Goal: Task Accomplishment & Management: Manage account settings

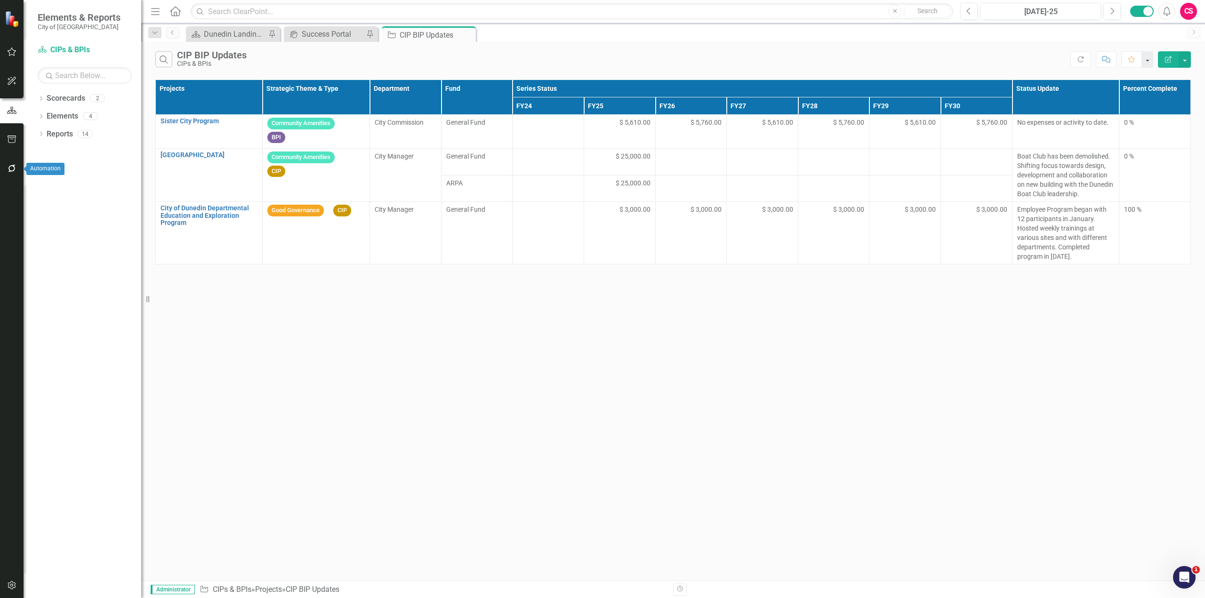
click at [13, 169] on icon "button" at bounding box center [12, 169] width 10 height 8
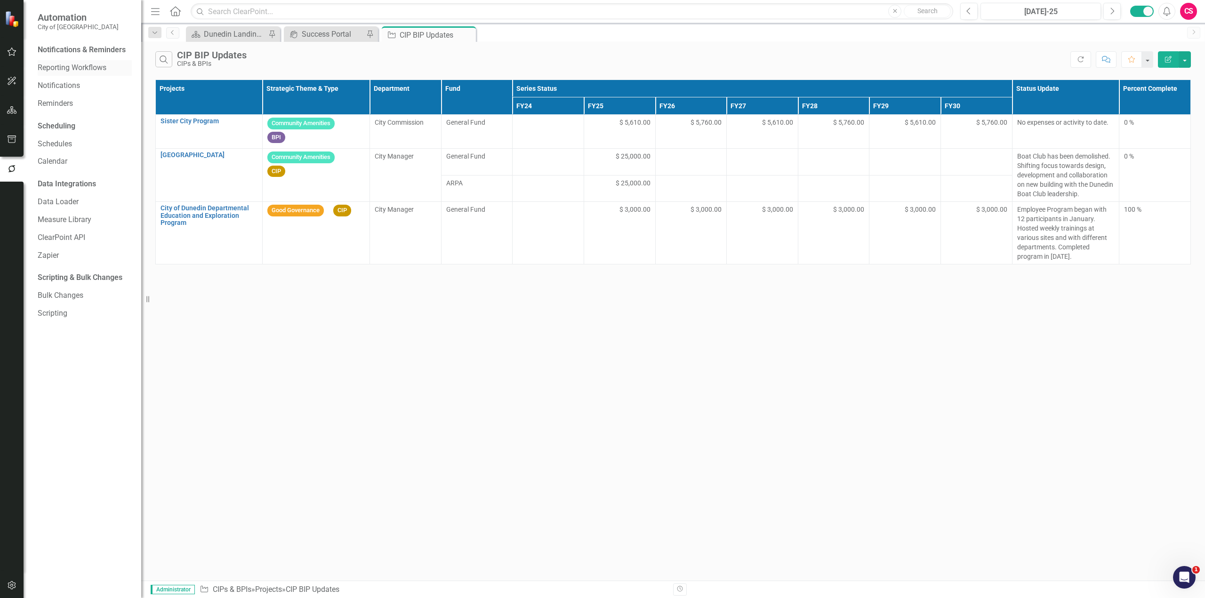
click at [58, 68] on link "Reporting Workflows" at bounding box center [85, 68] width 94 height 11
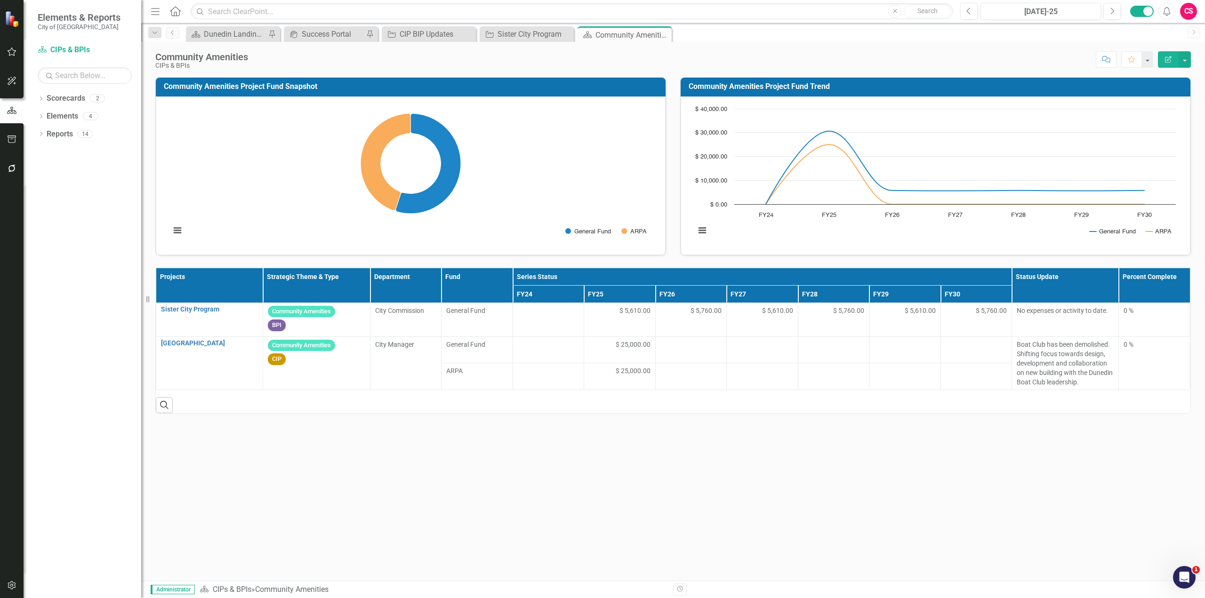
drag, startPoint x: 287, startPoint y: 532, endPoint x: 337, endPoint y: 527, distance: 49.6
click at [287, 532] on div "Community Amenities Project Fund Snapshot Loading... Chart Pie chart with 2 sli…" at bounding box center [673, 329] width 1064 height 504
click at [180, 311] on link "Sister City Program" at bounding box center [209, 309] width 97 height 7
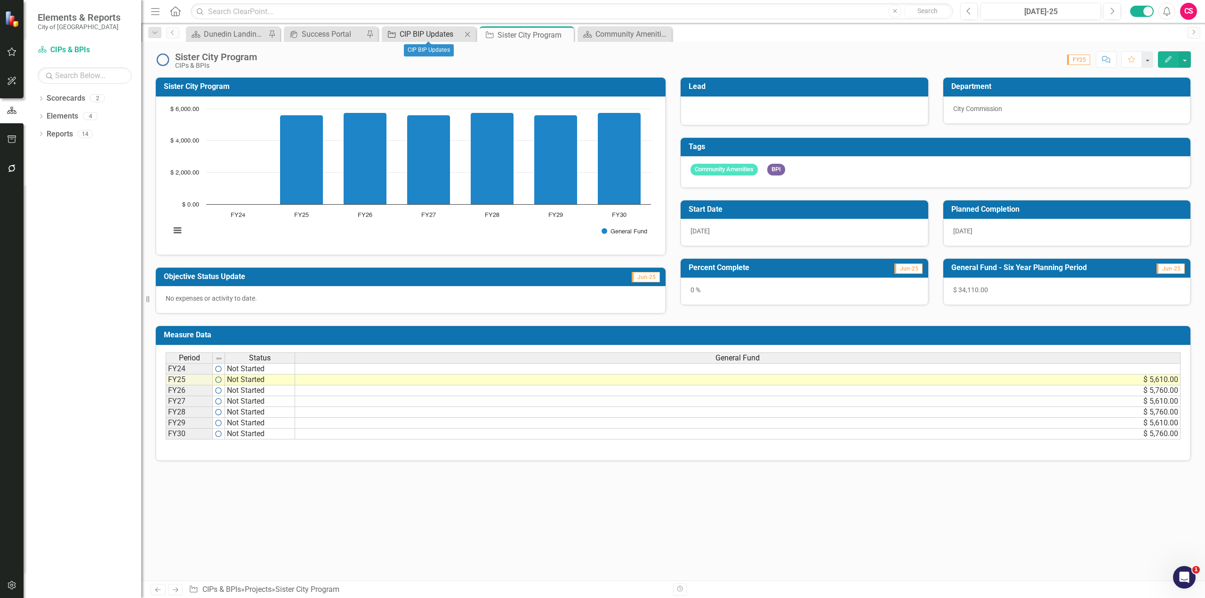
click at [410, 35] on div "CIP BIP Updates" at bounding box center [431, 34] width 62 height 12
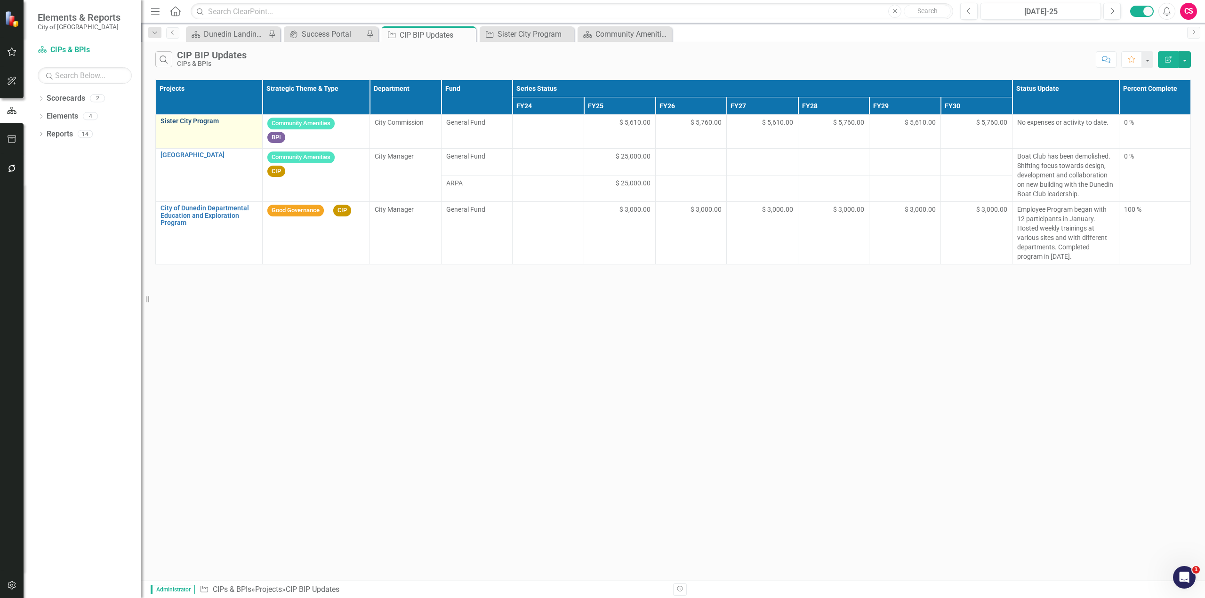
click at [188, 121] on link "Sister City Program" at bounding box center [208, 121] width 97 height 7
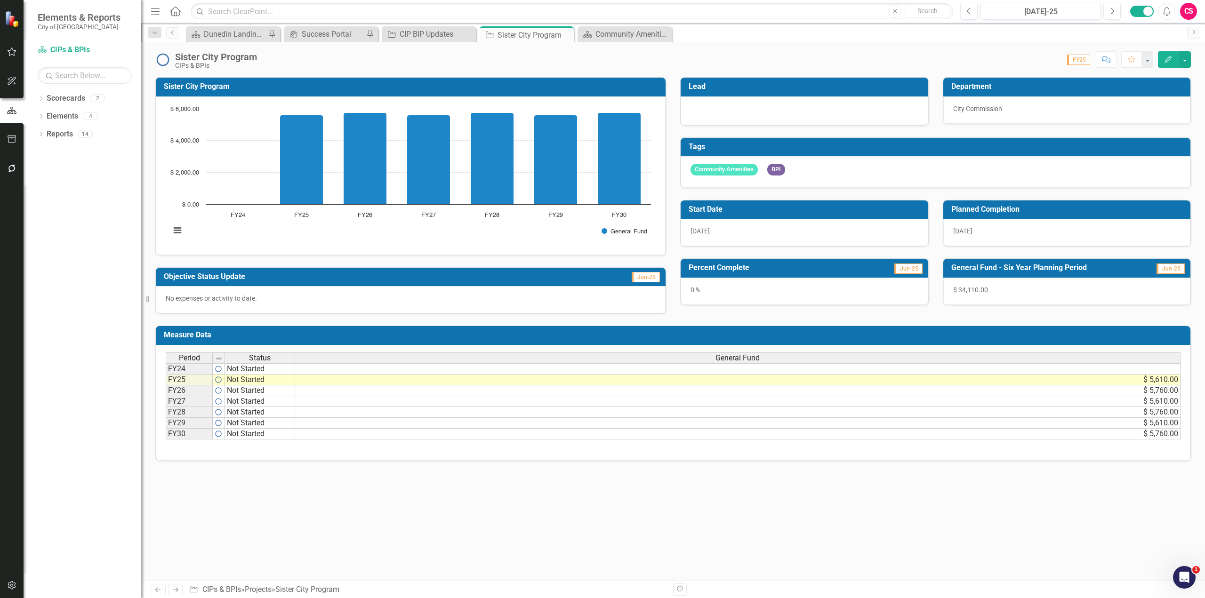
click at [1169, 61] on icon "Edit" at bounding box center [1168, 59] width 8 height 7
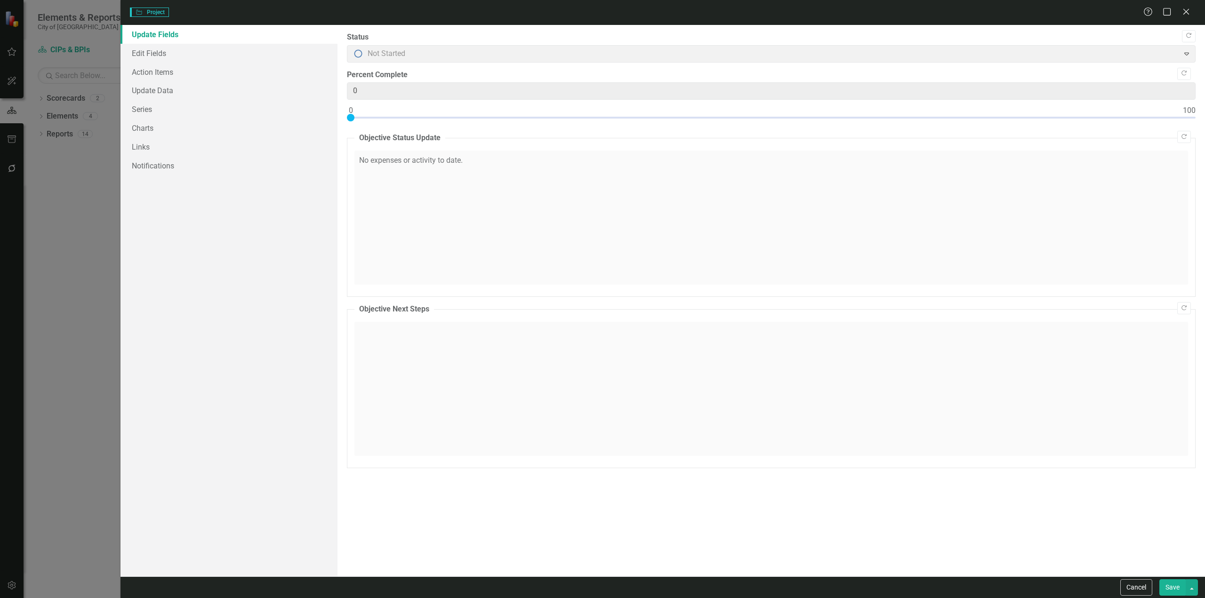
type input "0"
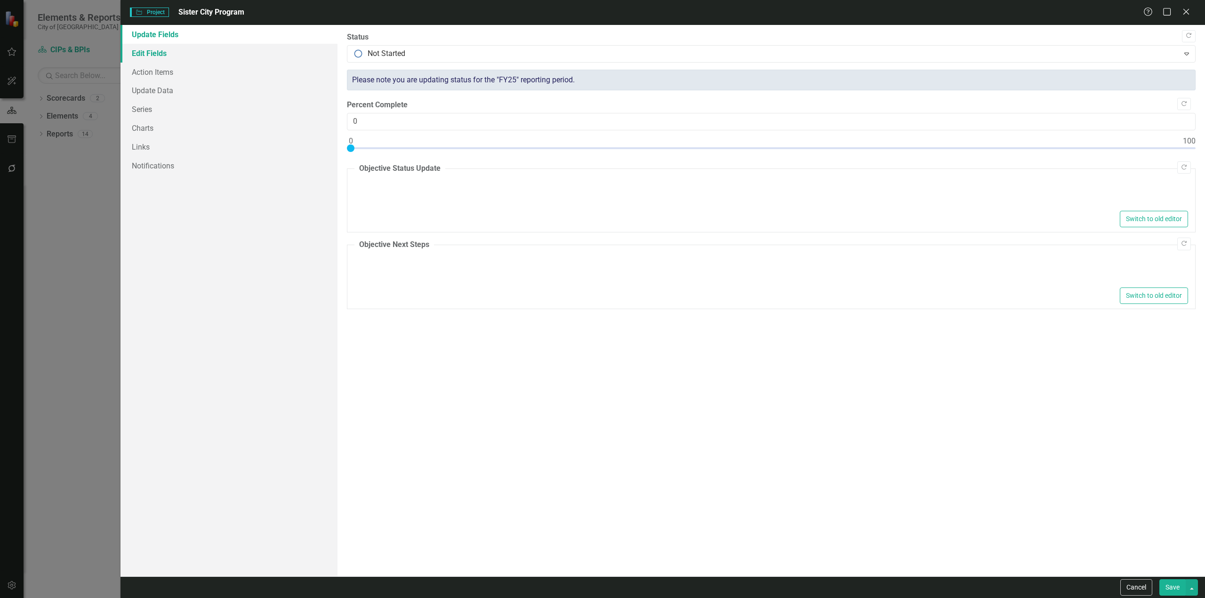
type textarea "<p>No expenses or activity to date.</p>"
click at [168, 58] on link "Edit Fields" at bounding box center [228, 53] width 217 height 19
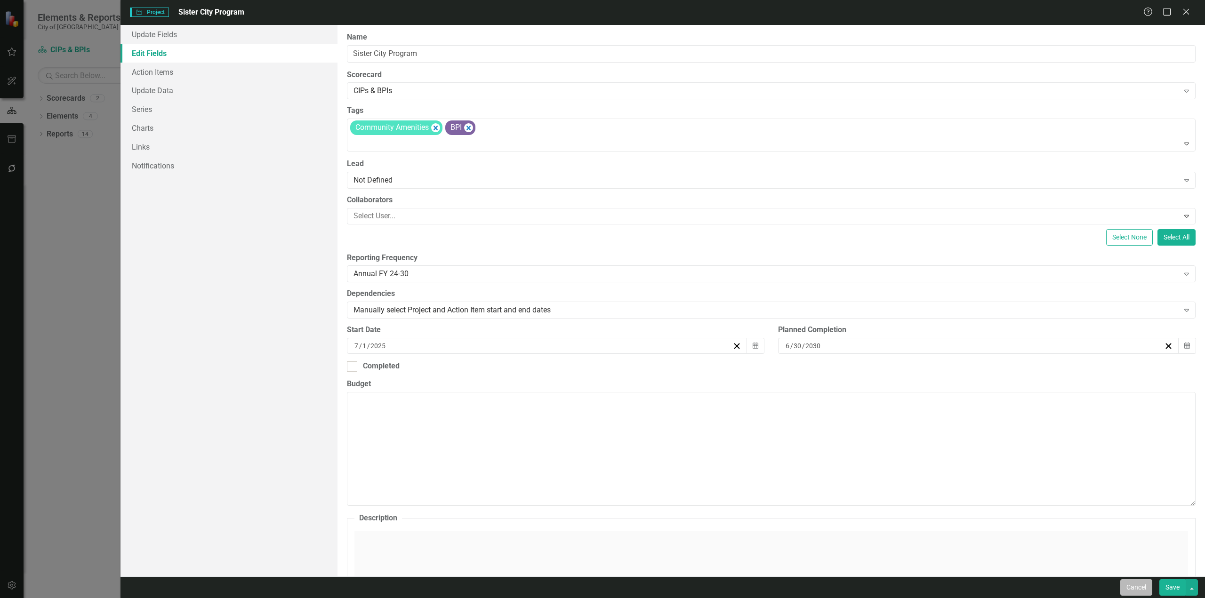
click at [1134, 591] on button "Cancel" at bounding box center [1136, 587] width 32 height 16
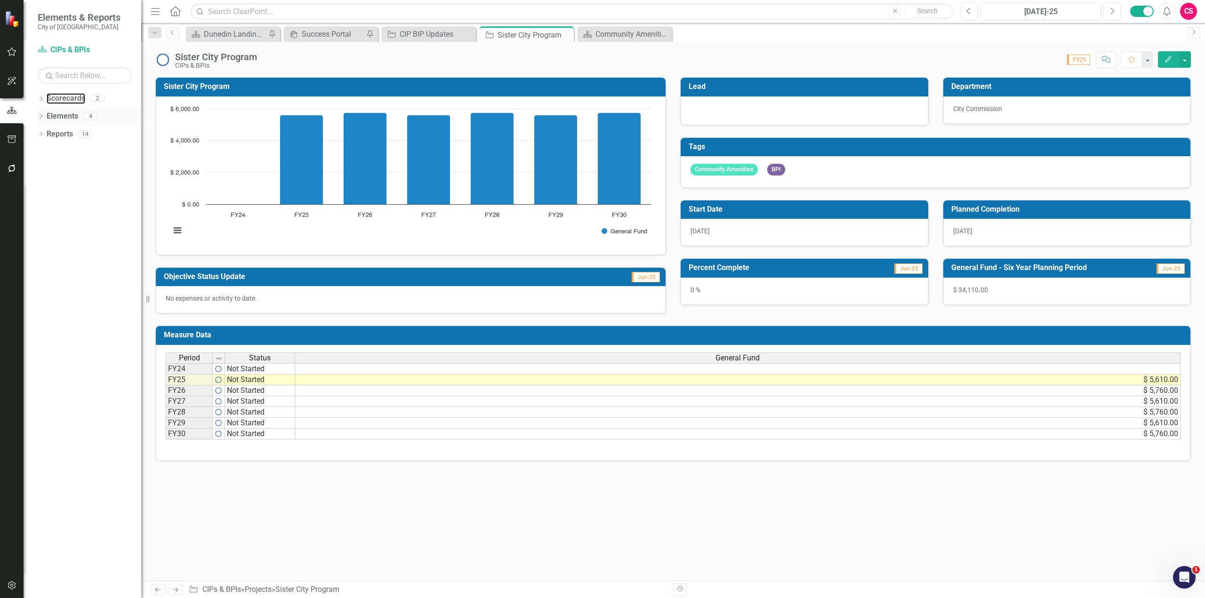
drag, startPoint x: 69, startPoint y: 96, endPoint x: 93, endPoint y: 114, distance: 30.3
click at [69, 96] on link "Scorecards" at bounding box center [66, 98] width 39 height 11
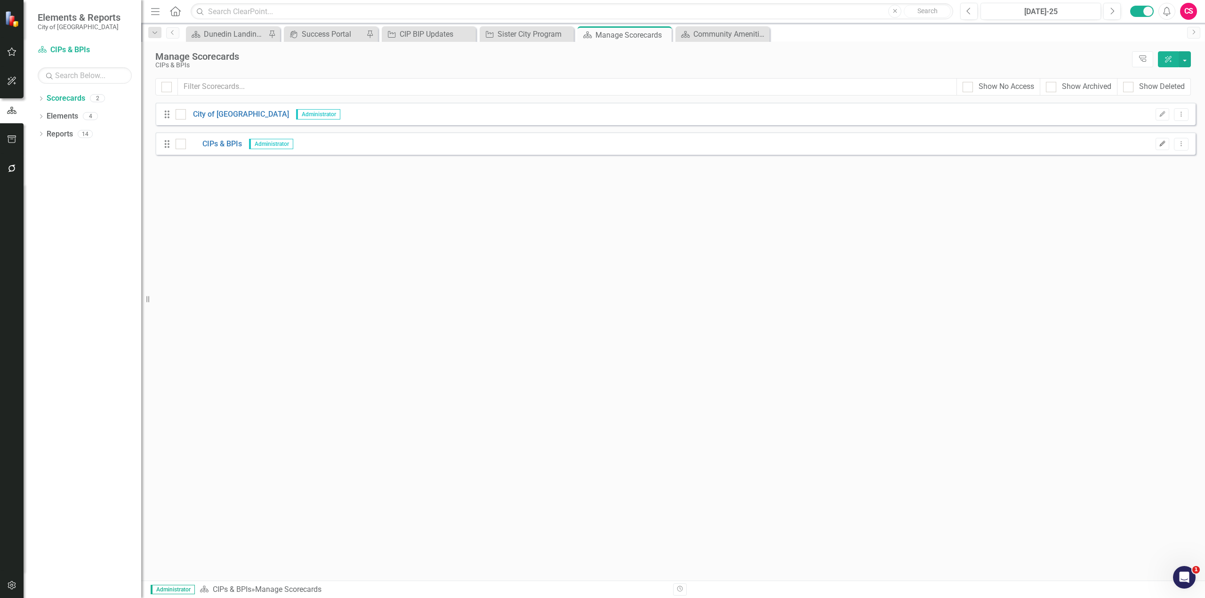
click at [1162, 146] on icon "Edit" at bounding box center [1162, 144] width 7 height 6
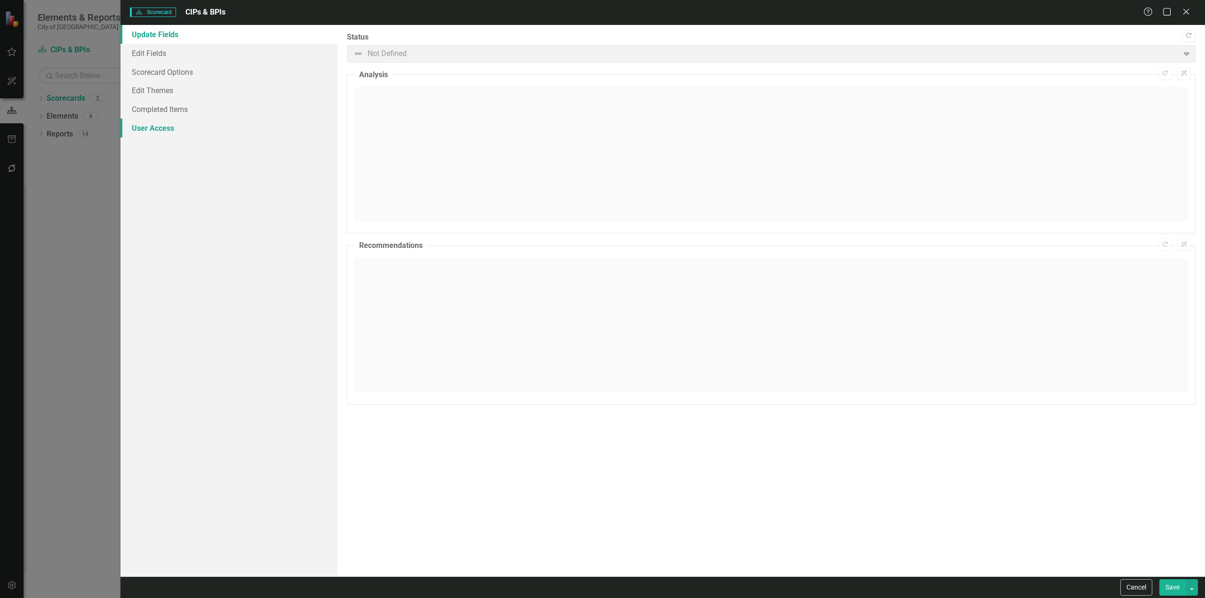
click at [128, 125] on link "User Access" at bounding box center [228, 128] width 217 height 19
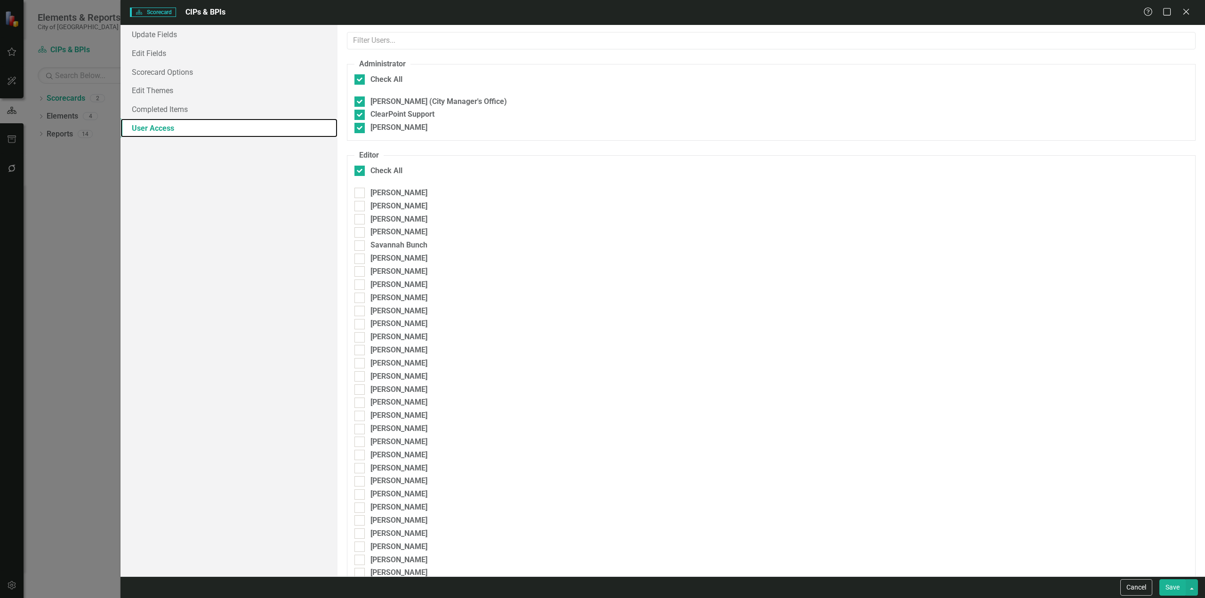
checkbox input "false"
click at [1187, 15] on icon "Close" at bounding box center [1186, 11] width 12 height 9
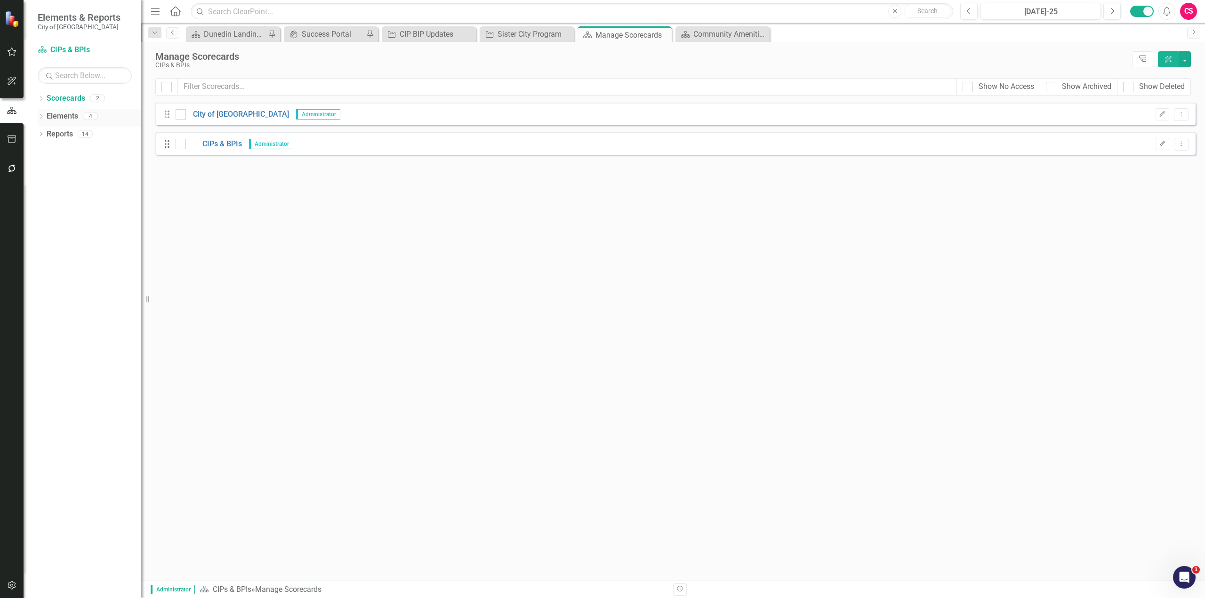
click at [68, 116] on link "Elements" at bounding box center [63, 116] width 32 height 11
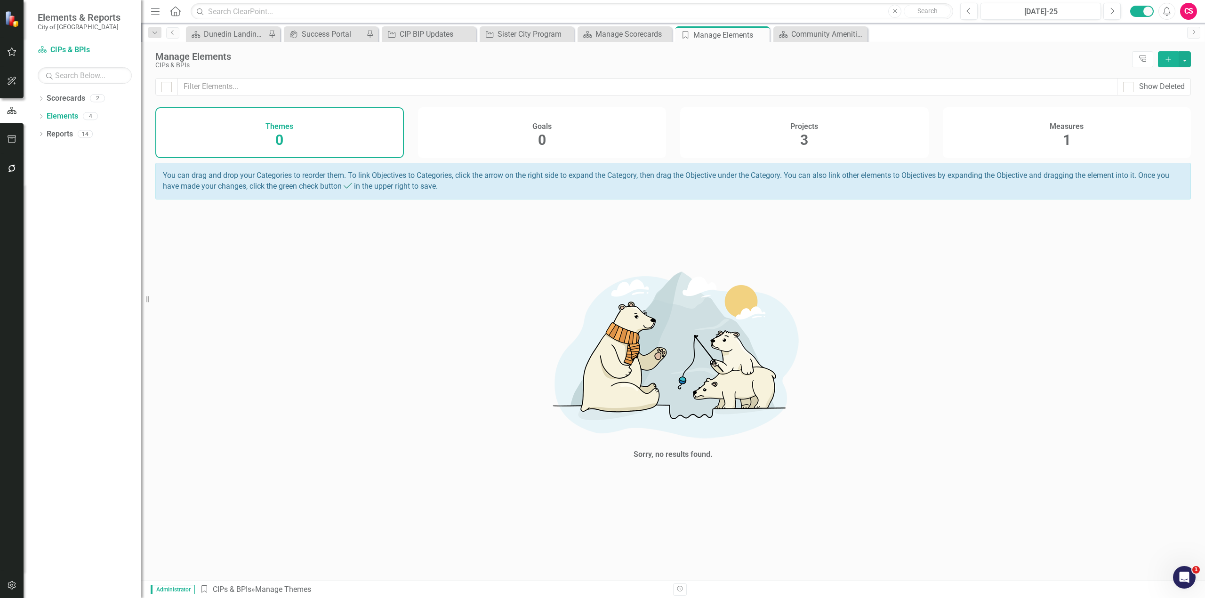
click at [864, 149] on div "Projects 3" at bounding box center [804, 132] width 248 height 51
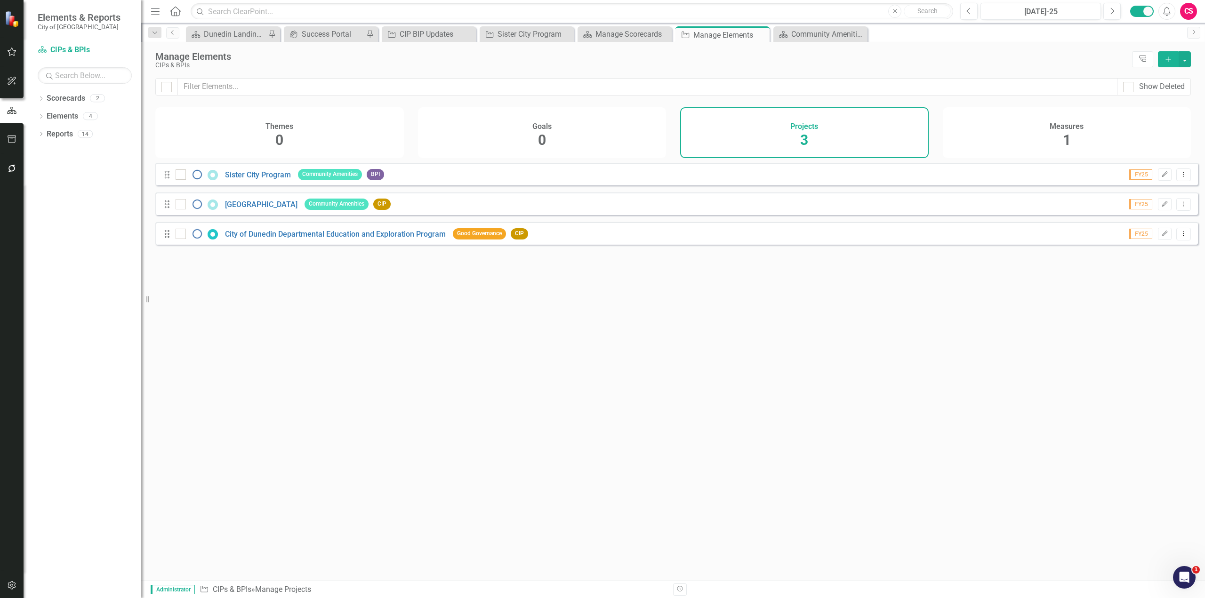
click at [1046, 130] on div "Measures 1" at bounding box center [1067, 132] width 248 height 51
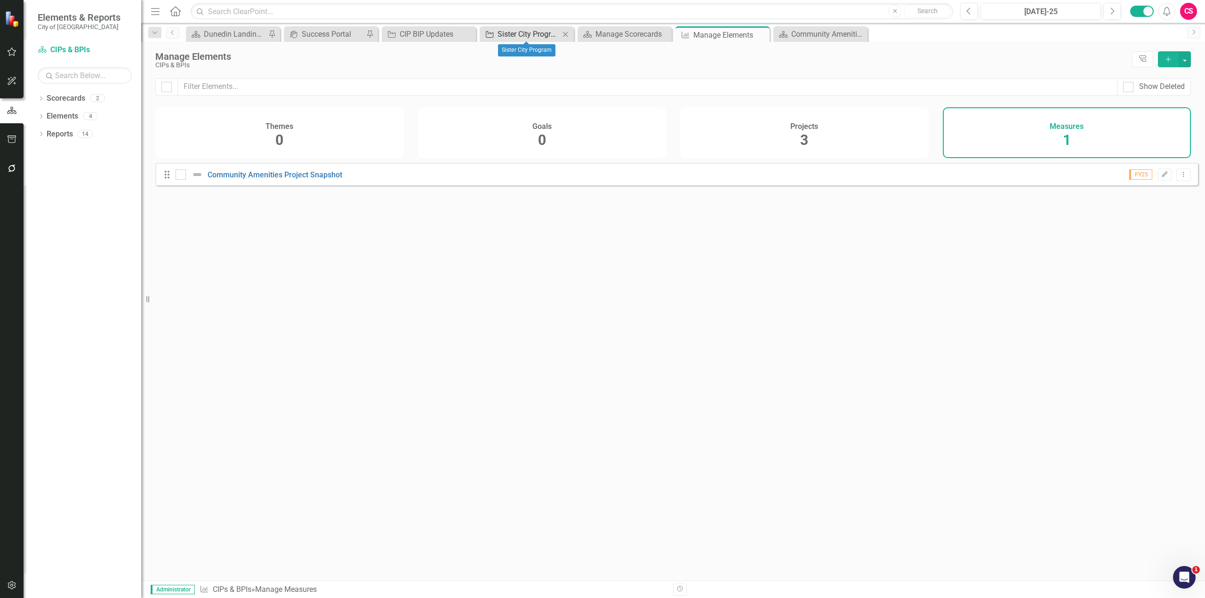
click at [511, 38] on div "Sister City Program" at bounding box center [528, 34] width 62 height 12
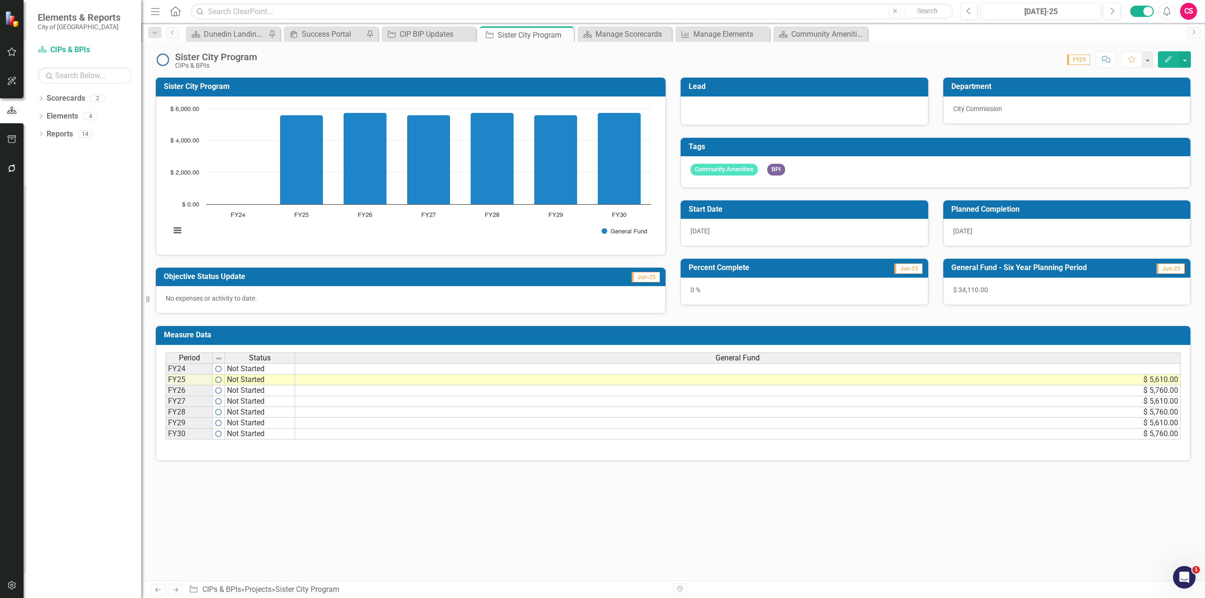
click at [1170, 57] on icon "Edit" at bounding box center [1168, 59] width 8 height 7
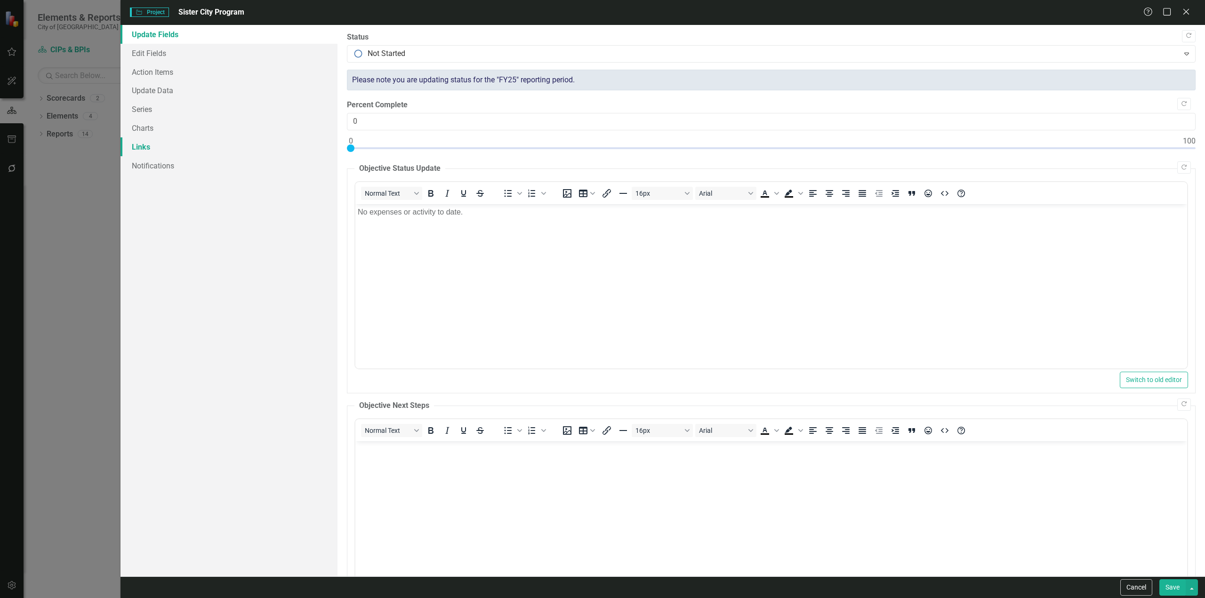
click at [163, 148] on link "Links" at bounding box center [228, 146] width 217 height 19
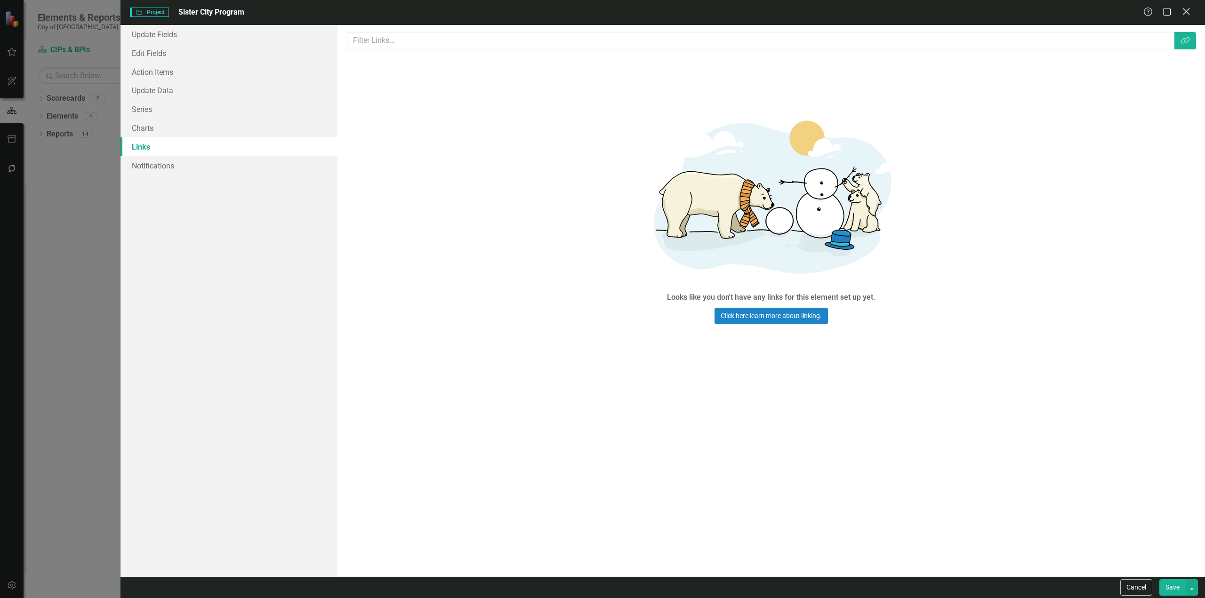
click at [1184, 12] on icon "Close" at bounding box center [1186, 11] width 12 height 9
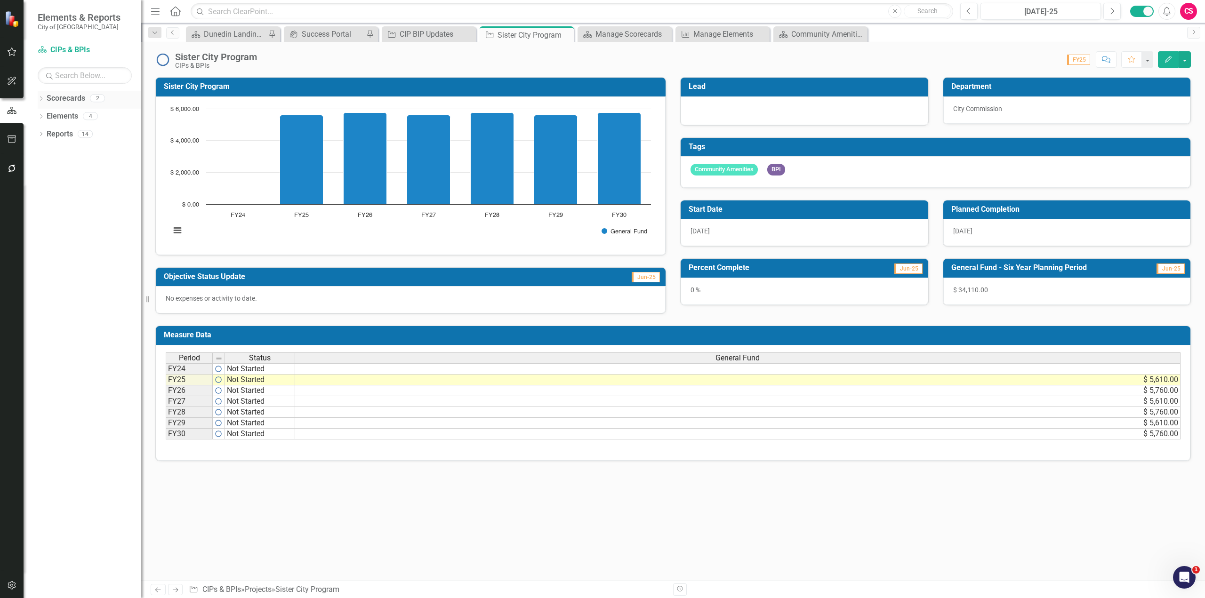
click at [40, 99] on icon "Dropdown" at bounding box center [41, 99] width 7 height 5
click at [47, 116] on icon "Dropdown" at bounding box center [45, 116] width 7 height 6
click at [417, 33] on div "CIP BIP Updates" at bounding box center [431, 34] width 62 height 12
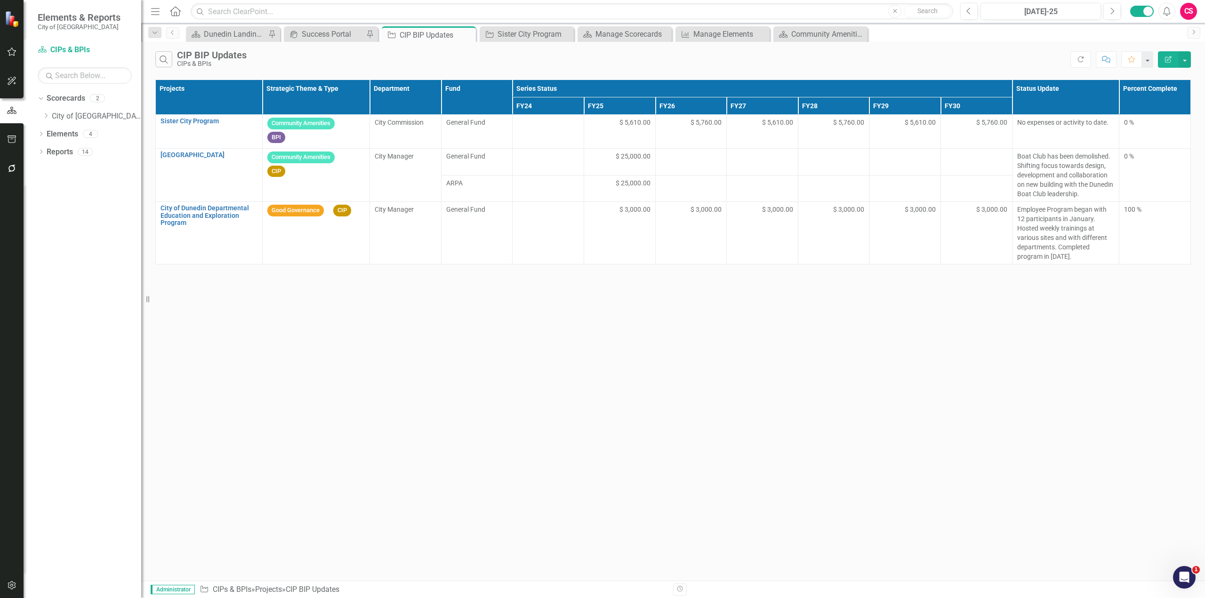
click at [1191, 11] on div "CS" at bounding box center [1188, 11] width 17 height 17
click at [1171, 80] on link "icon.tutorial Show Tutorials" at bounding box center [1159, 82] width 74 height 17
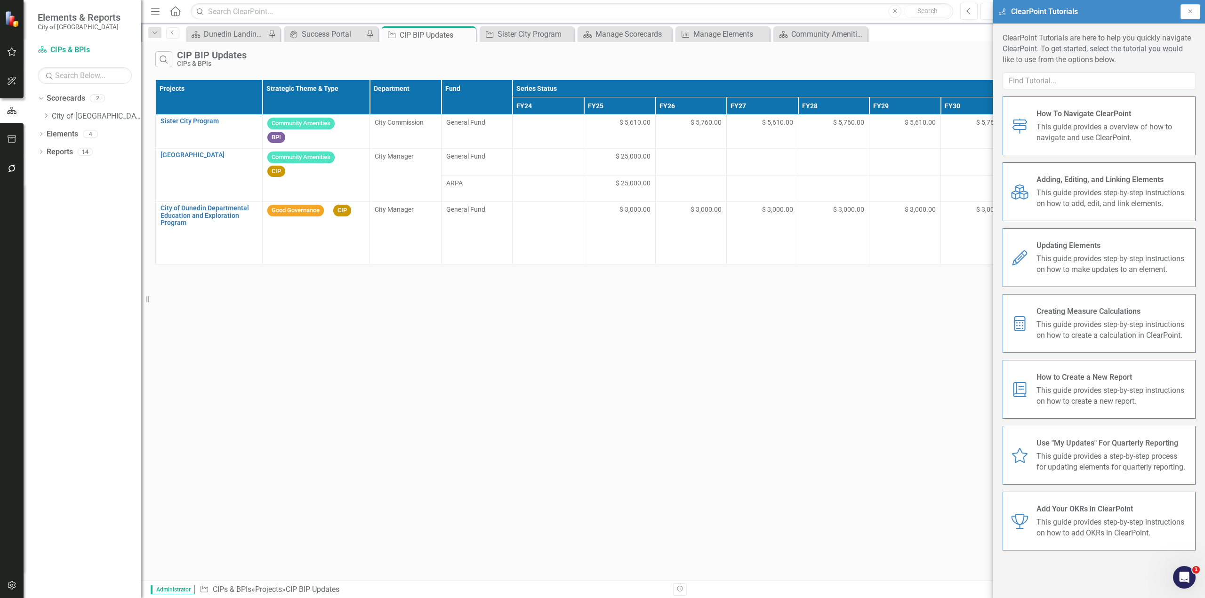
click at [1128, 254] on span "This guide provides step-by-step instructions on how to make updates to an elem…" at bounding box center [1112, 265] width 152 height 22
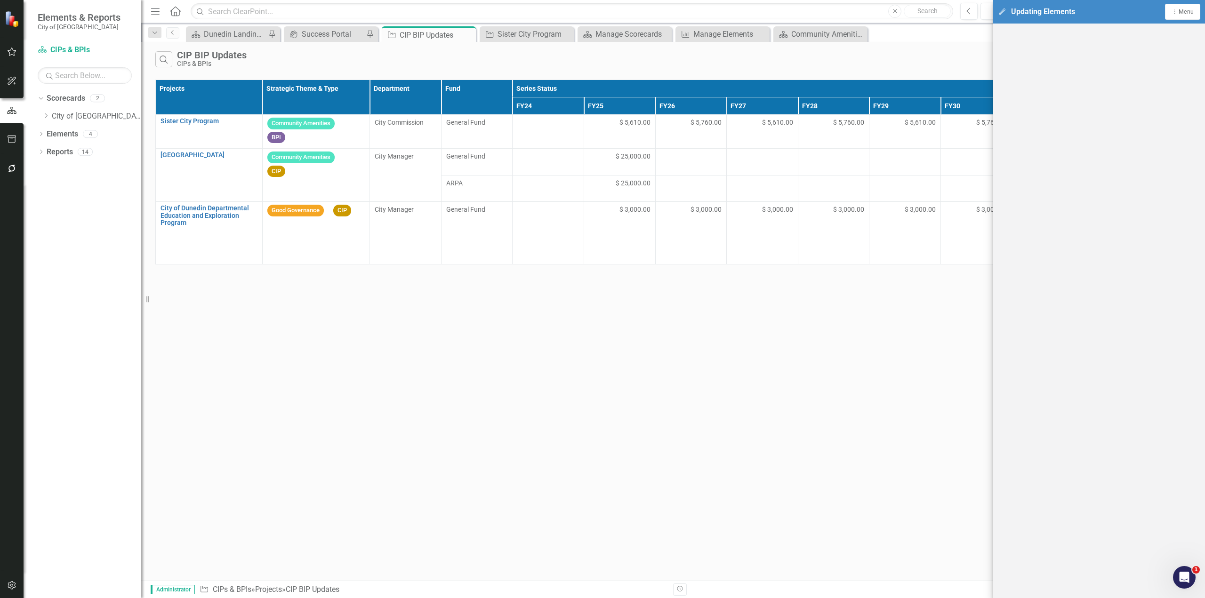
click at [865, 509] on div "Search CIP BIP Updates CIPs & BPIs Refresh Comment Favorite Edit Report Project…" at bounding box center [673, 311] width 1064 height 539
click at [1189, 6] on button "Dropdown Menu Menu" at bounding box center [1182, 12] width 35 height 16
click at [1137, 88] on link "Close Close Tutorial Window" at bounding box center [1151, 81] width 97 height 17
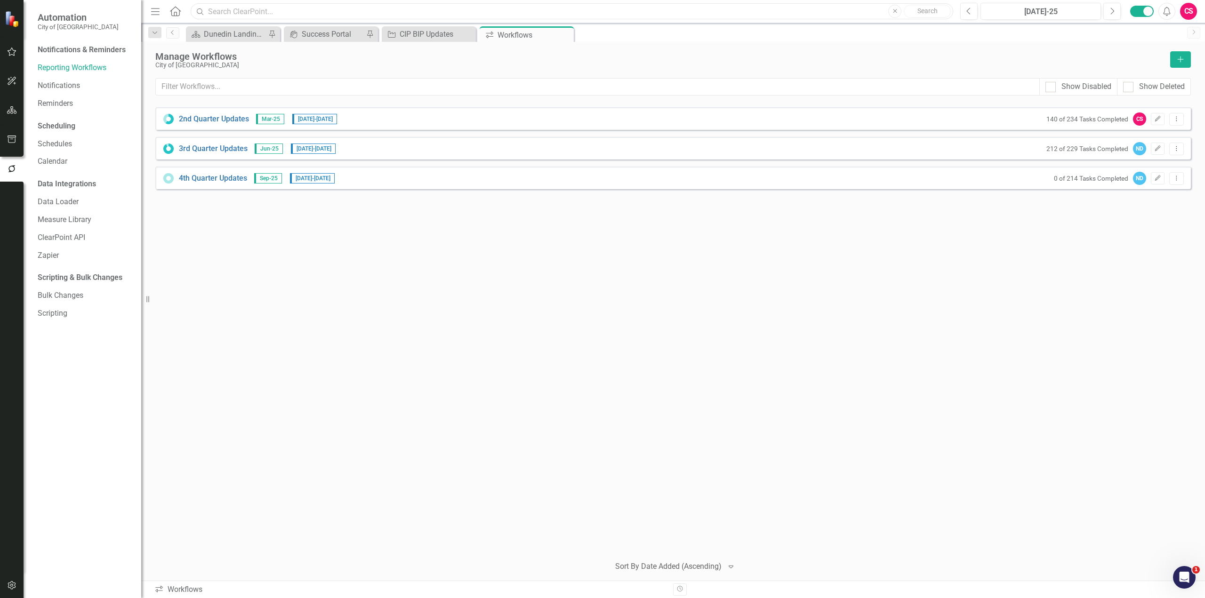
click at [399, 7] on input "text" at bounding box center [572, 11] width 762 height 16
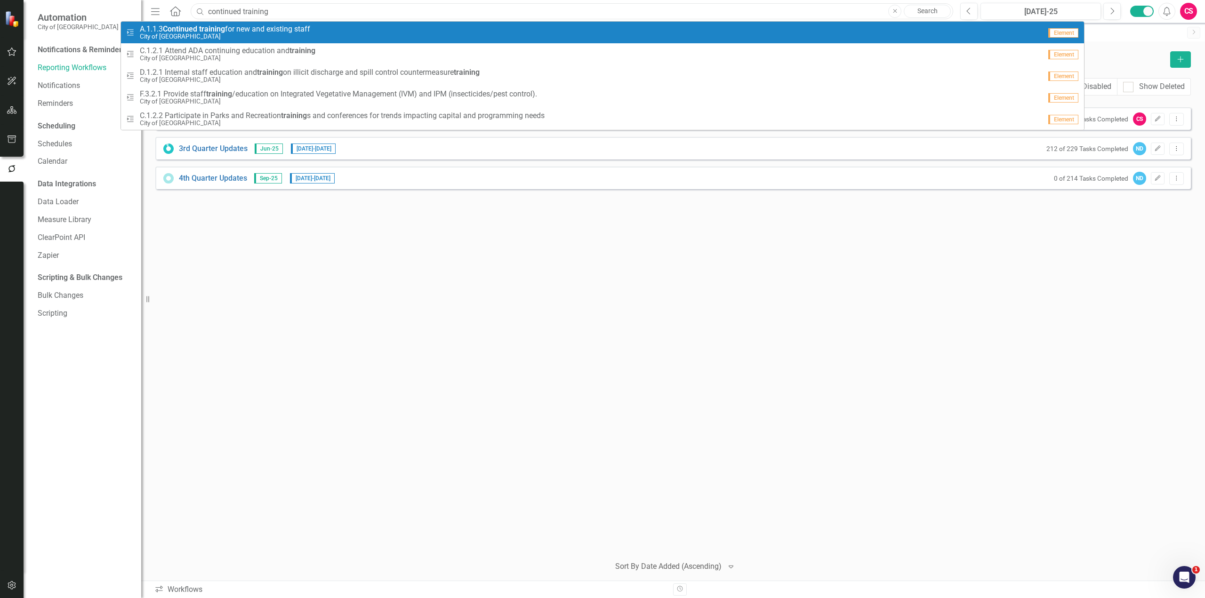
type input "continued training"
click at [210, 35] on small "City of [GEOGRAPHIC_DATA]" at bounding box center [225, 36] width 170 height 7
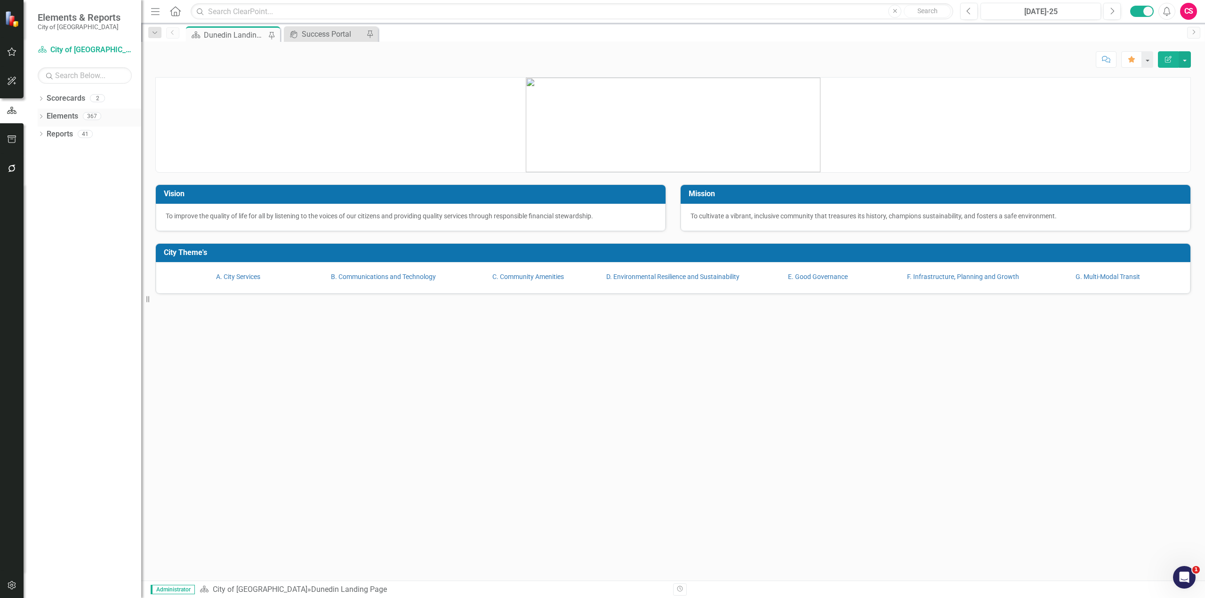
click at [60, 114] on link "Elements" at bounding box center [63, 116] width 32 height 11
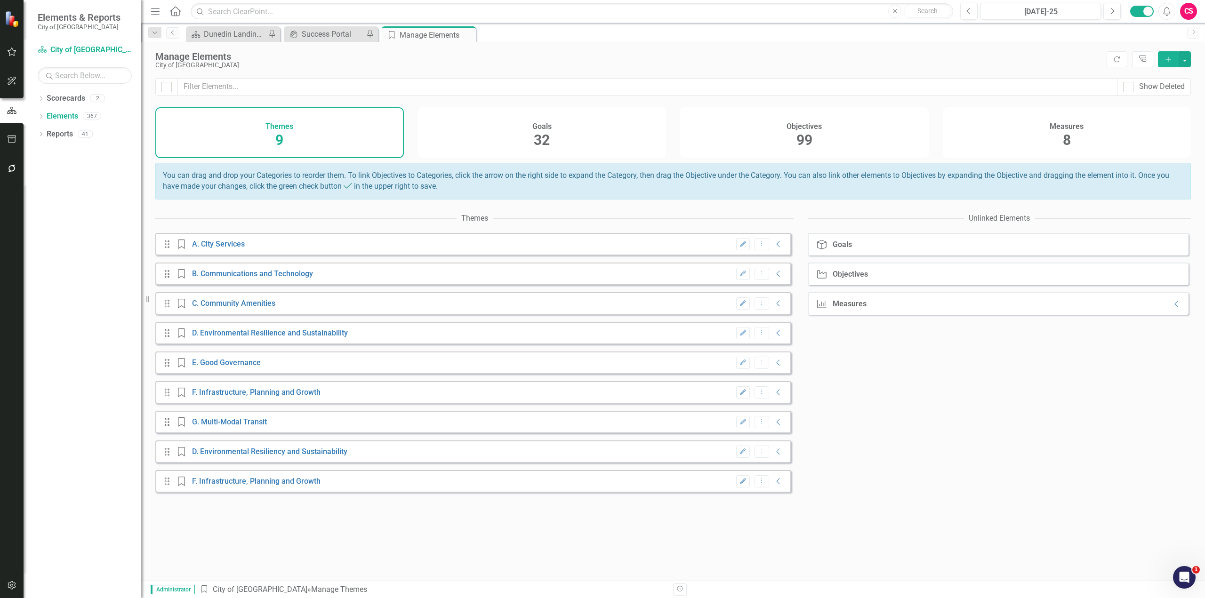
click at [813, 130] on h4 "Objectives" at bounding box center [803, 126] width 35 height 8
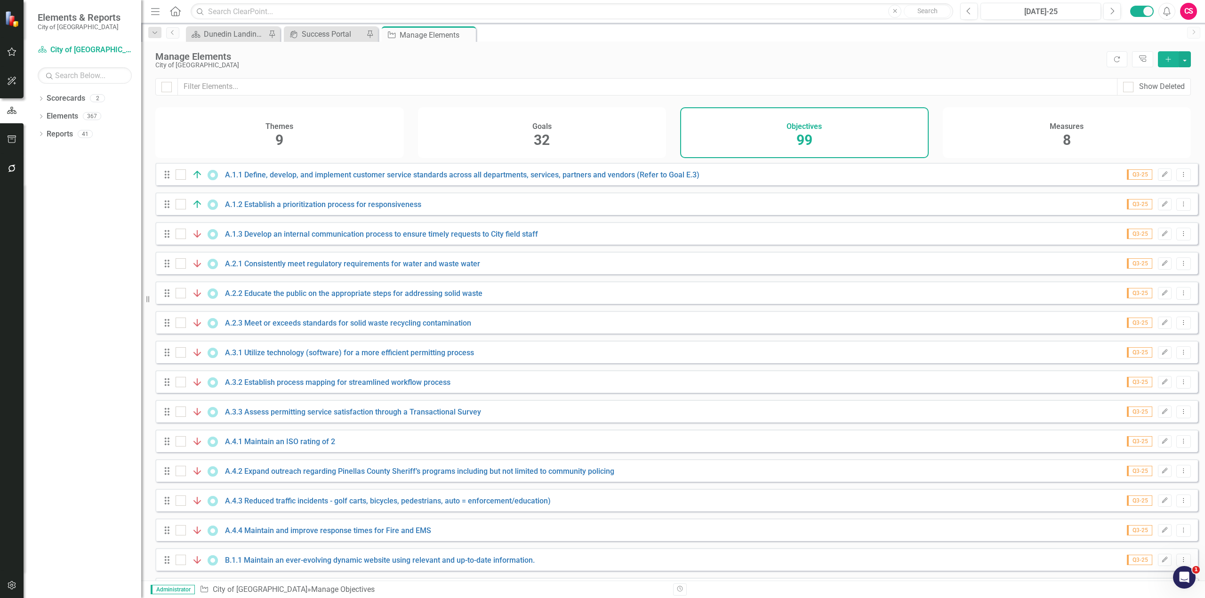
checkbox input "false"
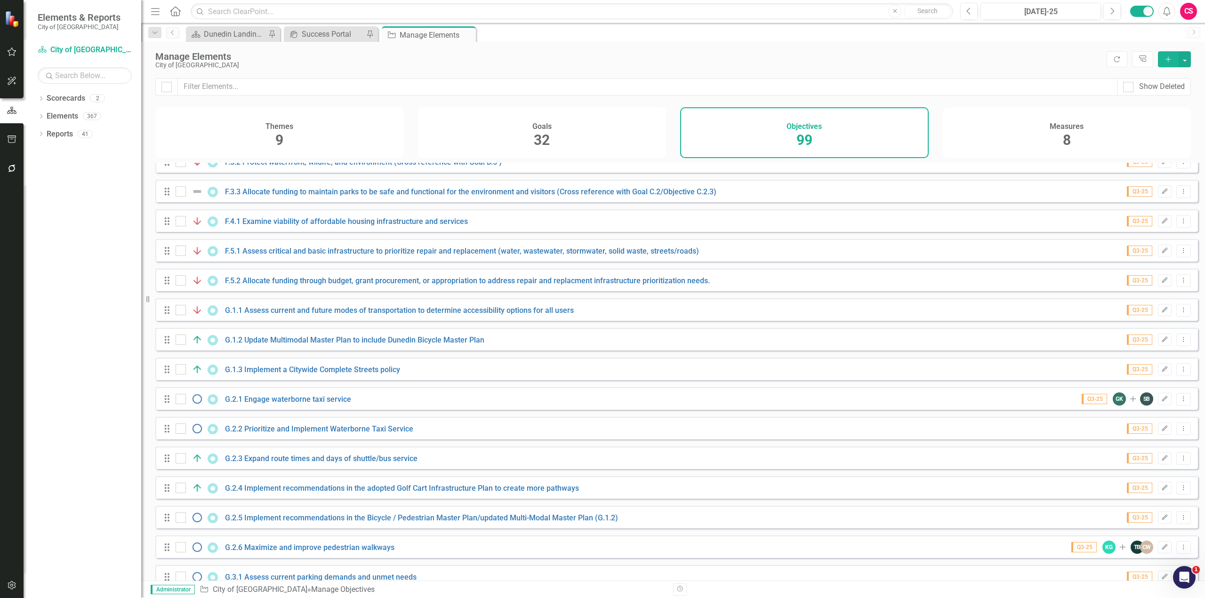
scroll to position [2525, 0]
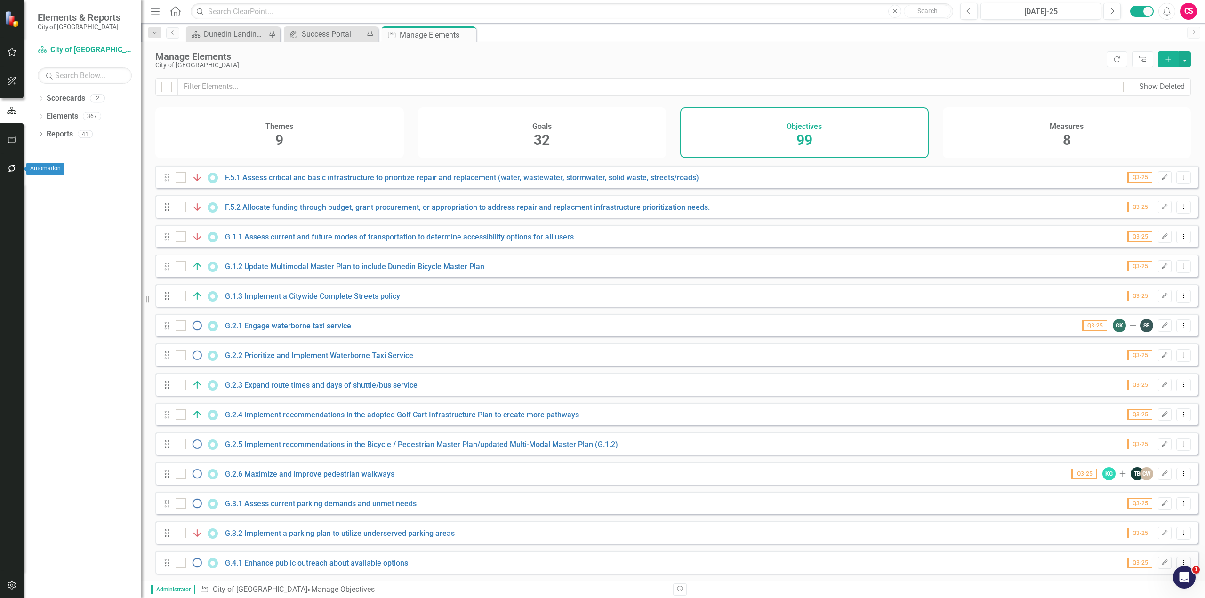
click at [7, 171] on icon "button" at bounding box center [12, 169] width 10 height 8
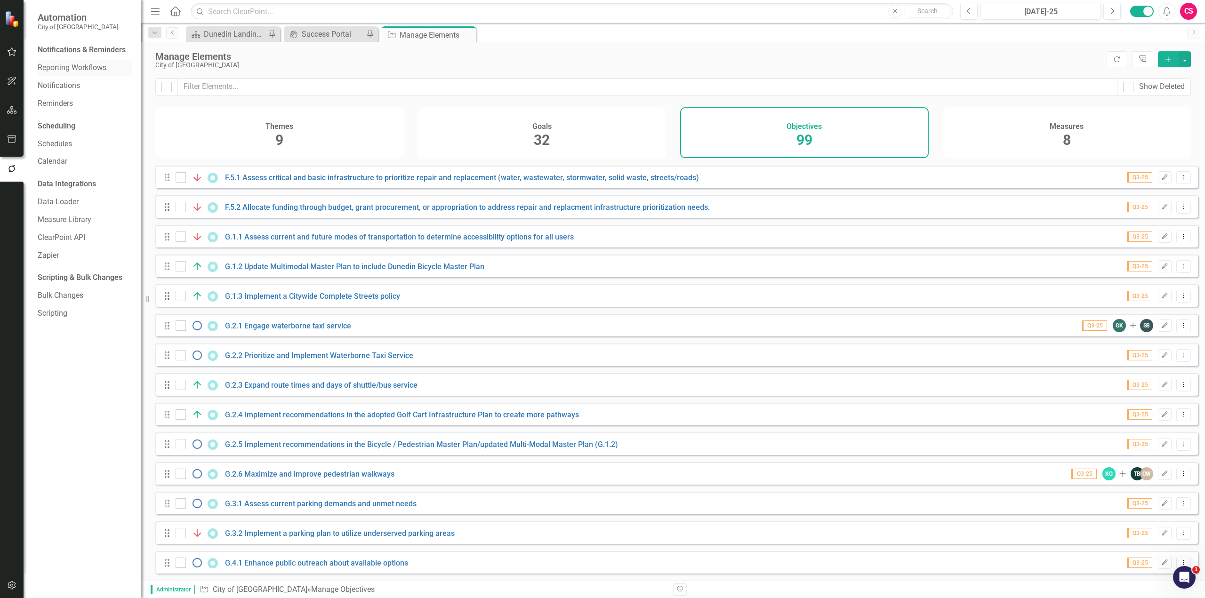
click at [70, 64] on link "Reporting Workflows" at bounding box center [85, 68] width 94 height 11
